Goal: Find specific page/section: Find specific page/section

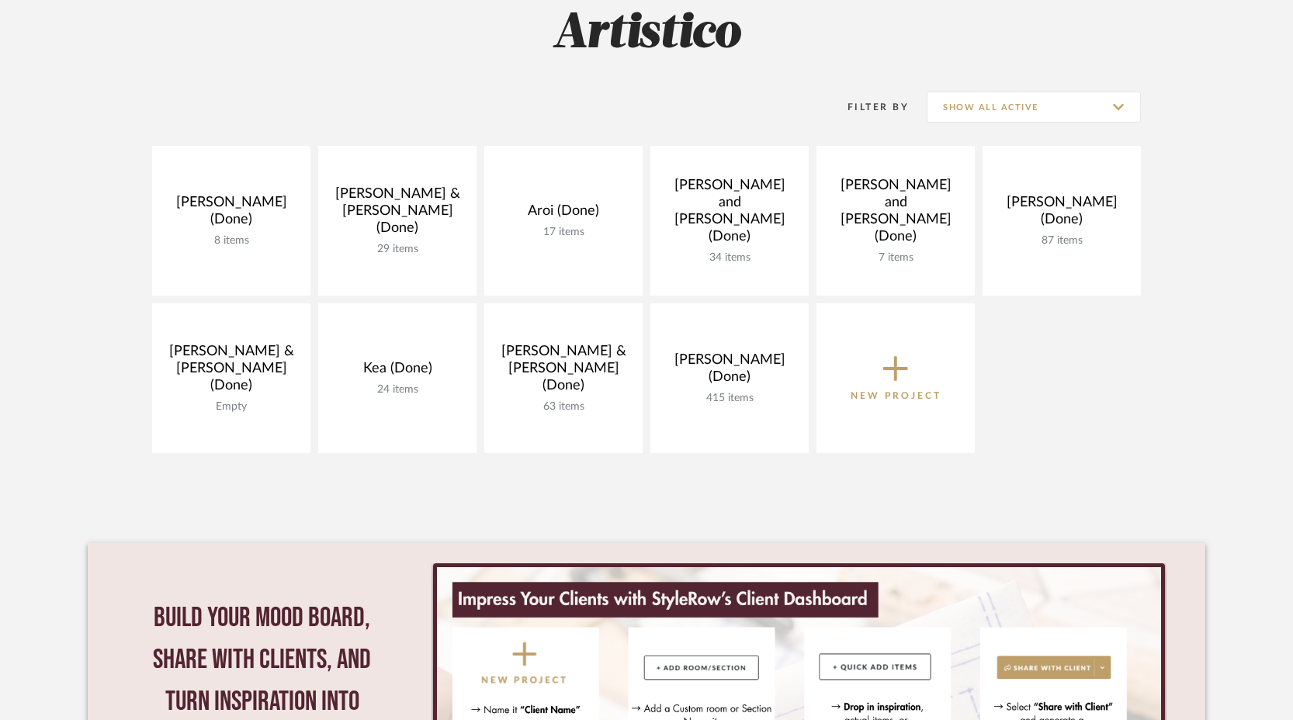
scroll to position [243, 0]
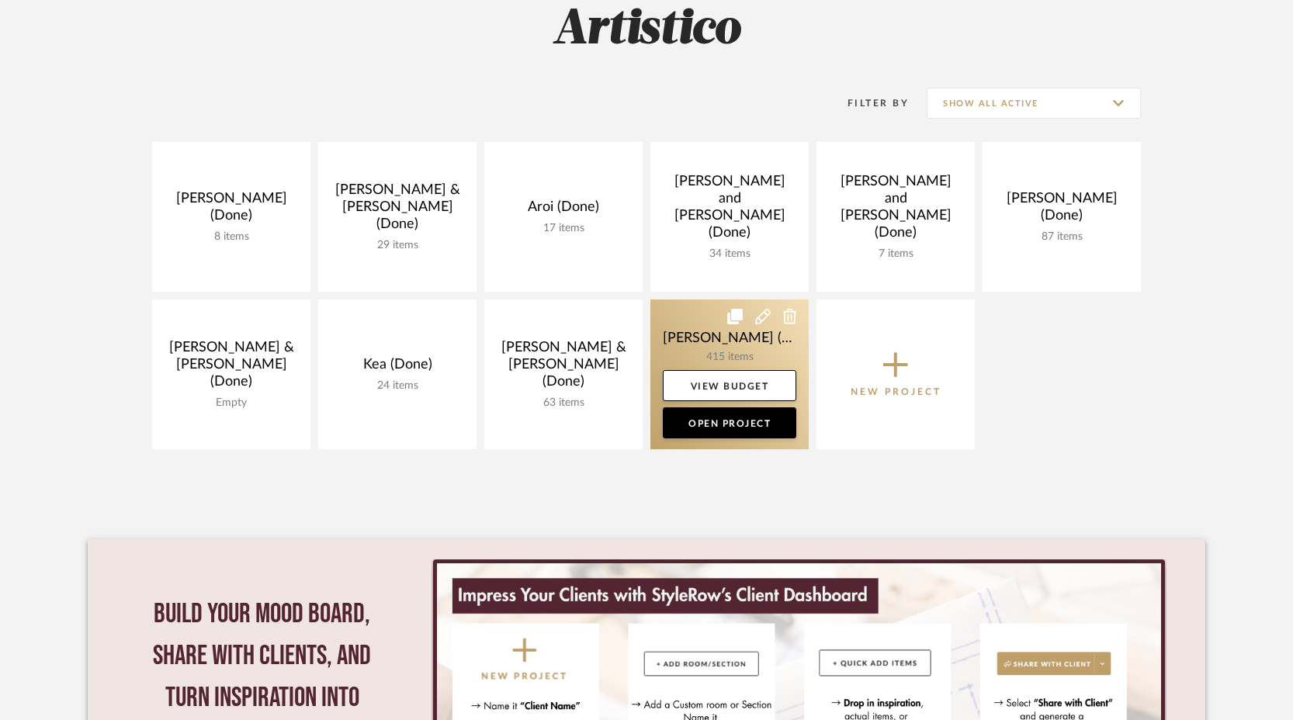
click at [704, 336] on link at bounding box center [729, 375] width 158 height 150
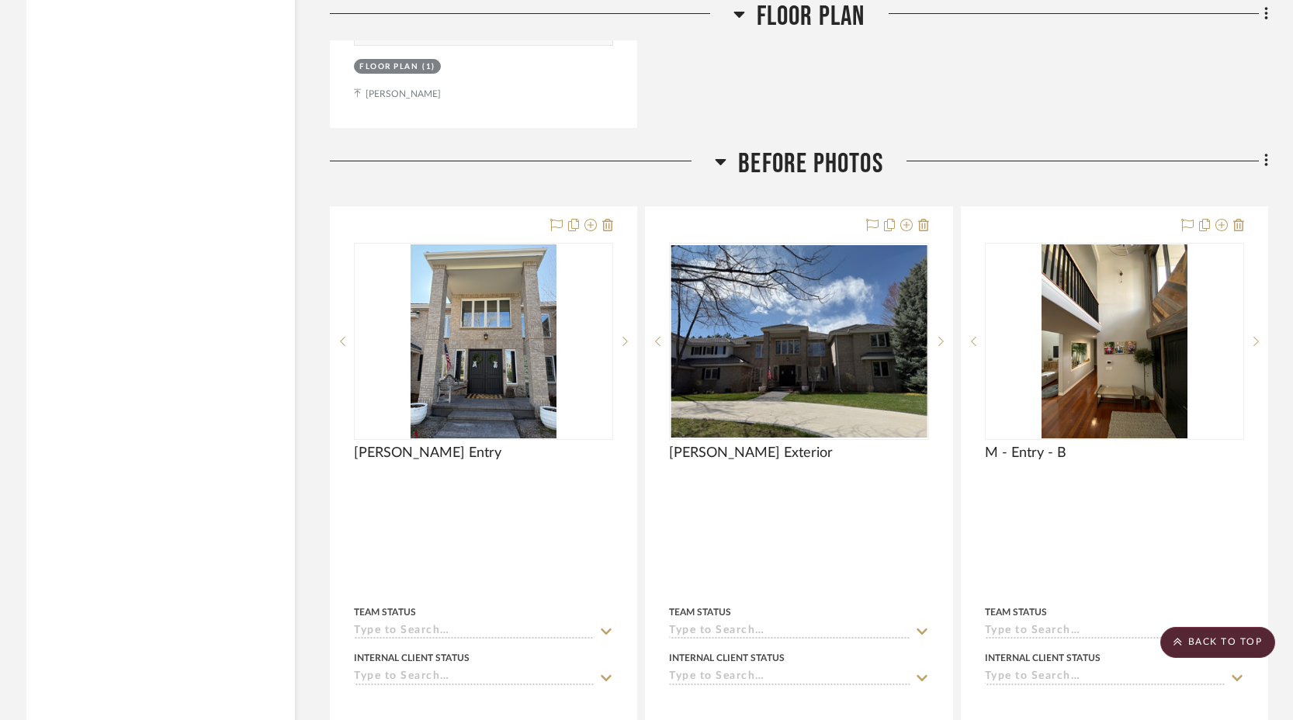
scroll to position [4967, 0]
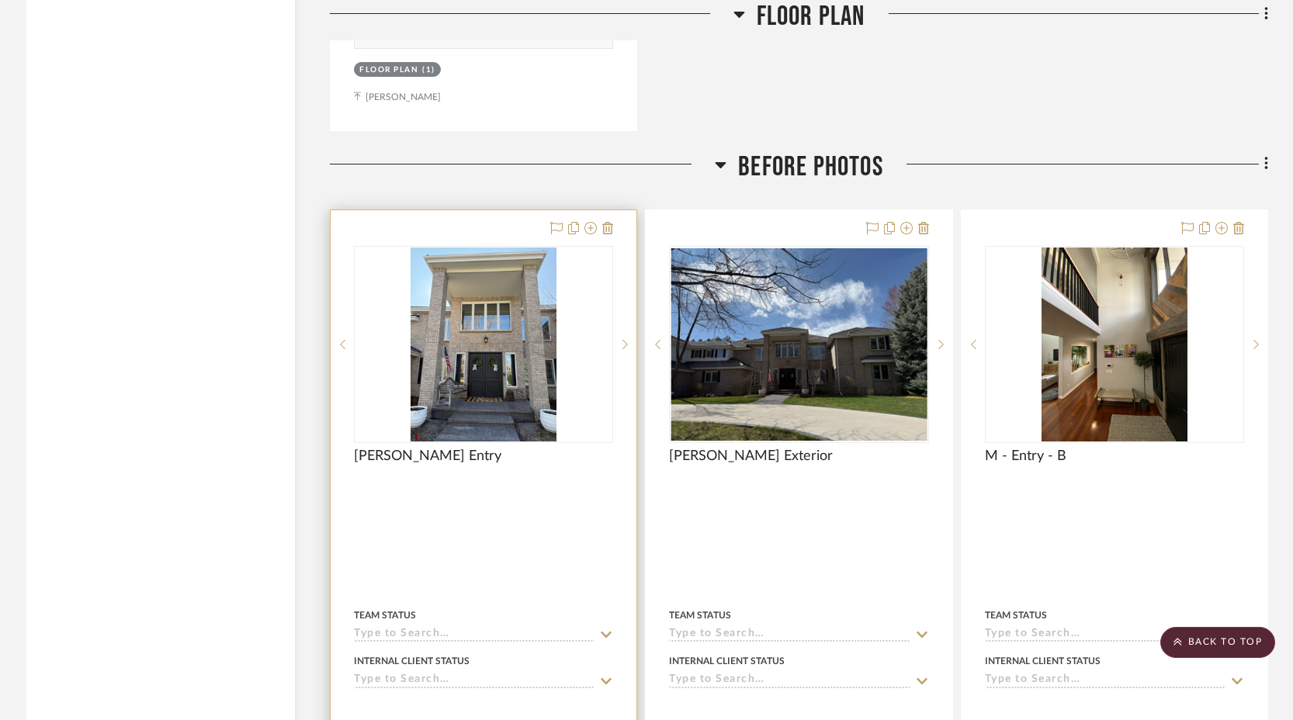
click at [527, 654] on div "Internal Client Status" at bounding box center [483, 661] width 259 height 14
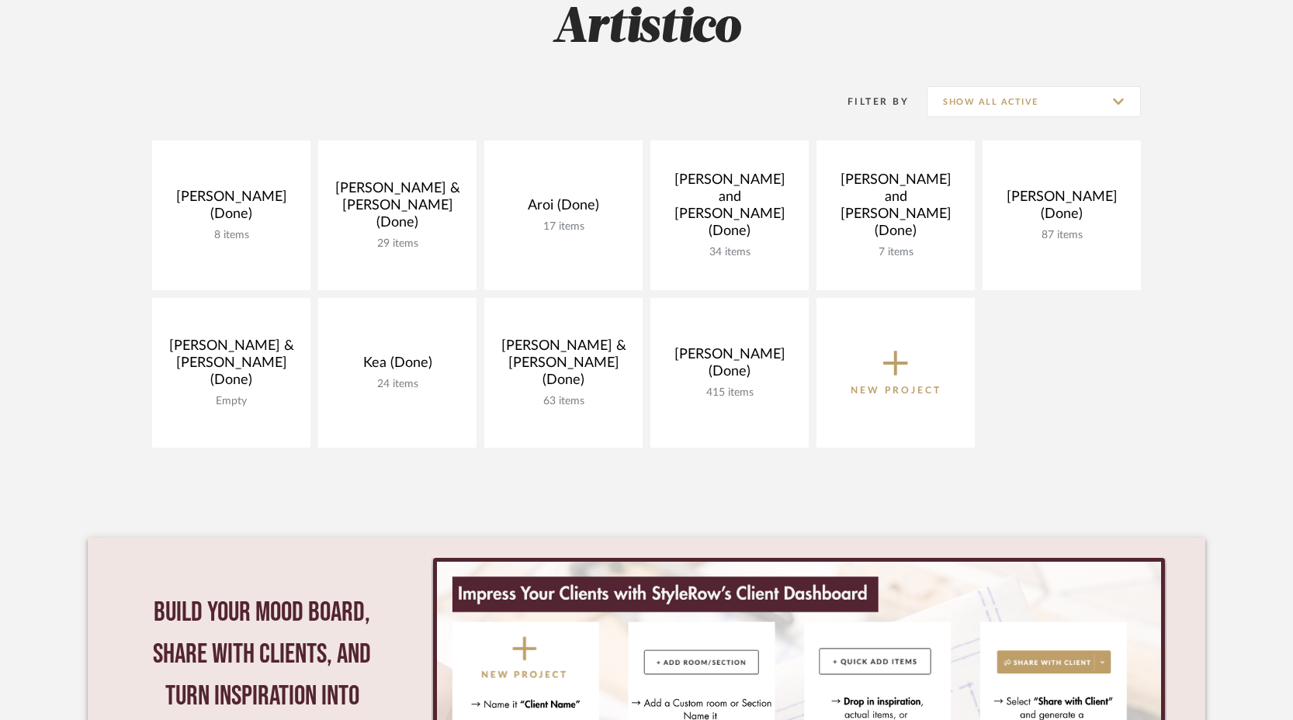
scroll to position [243, 0]
